Goal: Transaction & Acquisition: Book appointment/travel/reservation

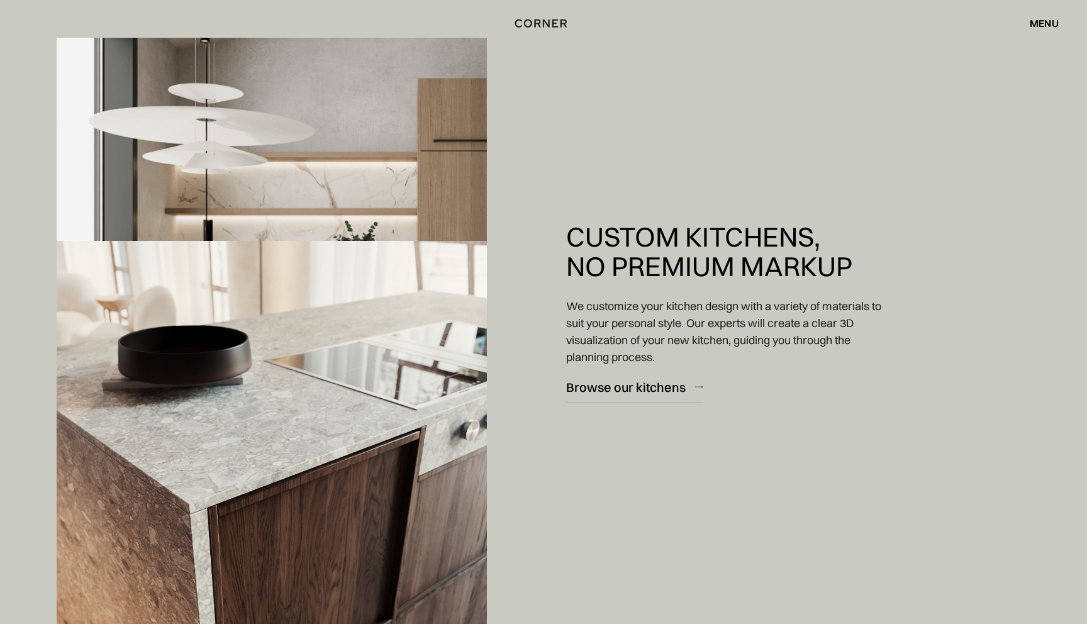
scroll to position [1465, 0]
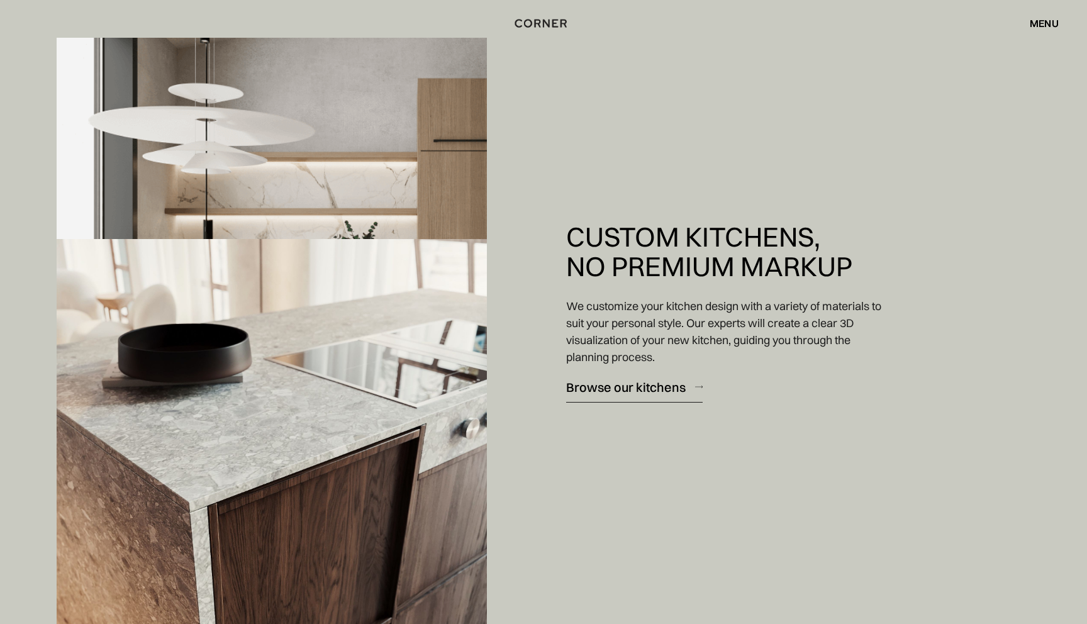
click at [658, 386] on div "Browse our kitchens" at bounding box center [625, 386] width 119 height 17
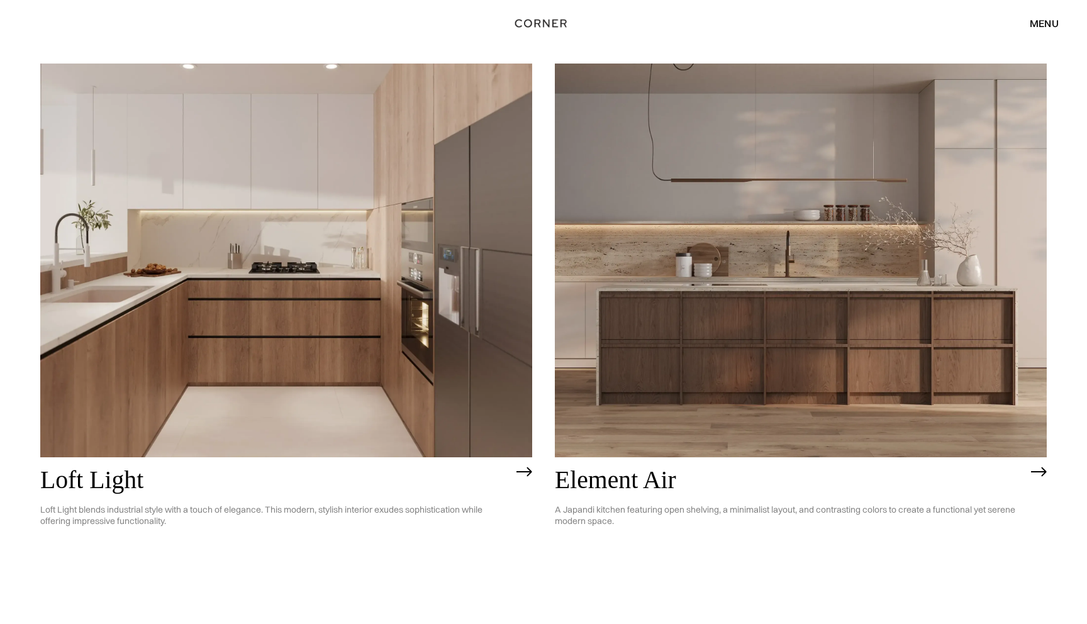
scroll to position [134, 0]
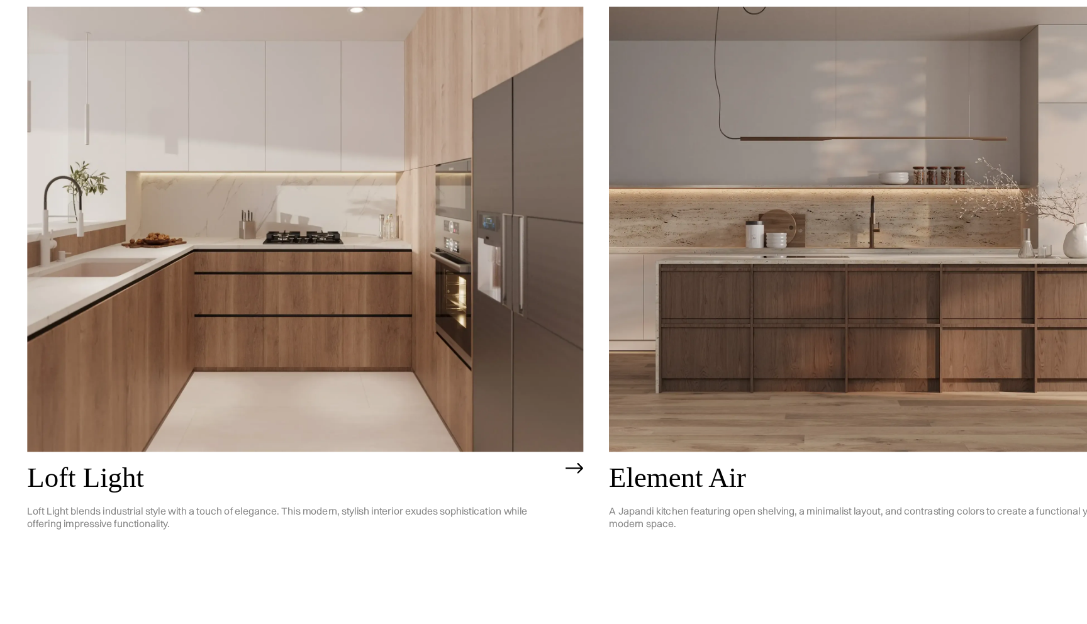
click at [248, 360] on img at bounding box center [286, 259] width 492 height 394
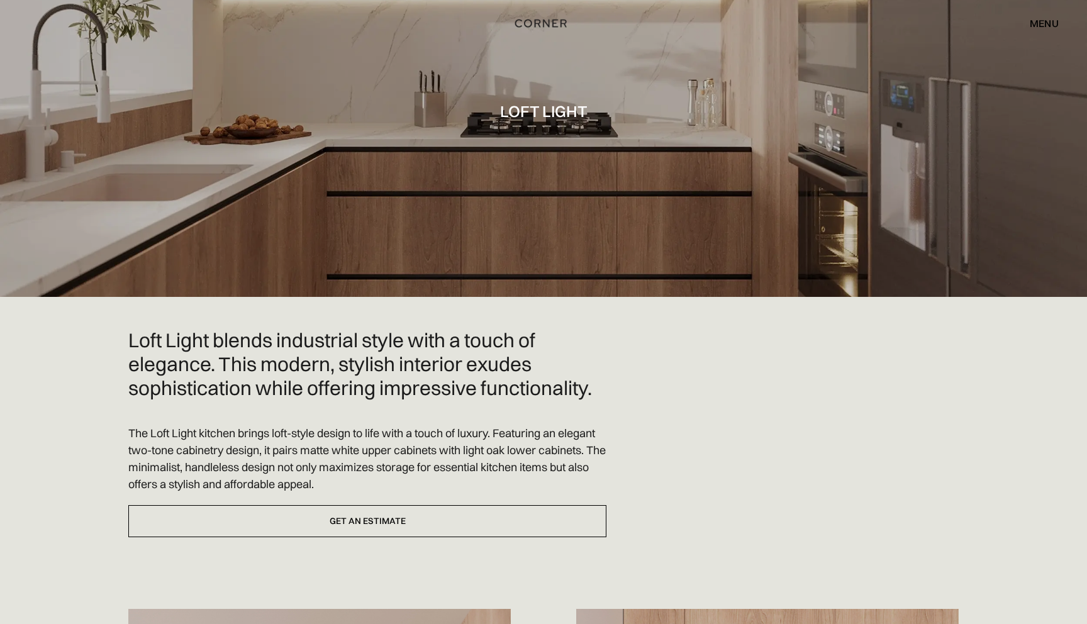
scroll to position [59, 0]
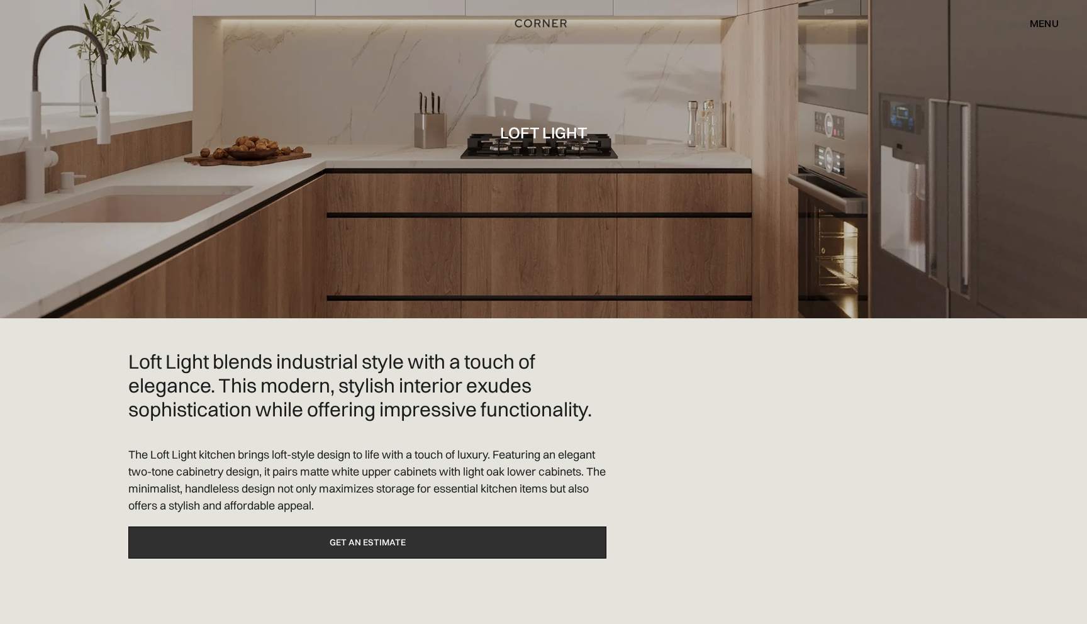
click at [355, 545] on link "Get an estimate" at bounding box center [367, 542] width 478 height 32
